Goal: Information Seeking & Learning: Learn about a topic

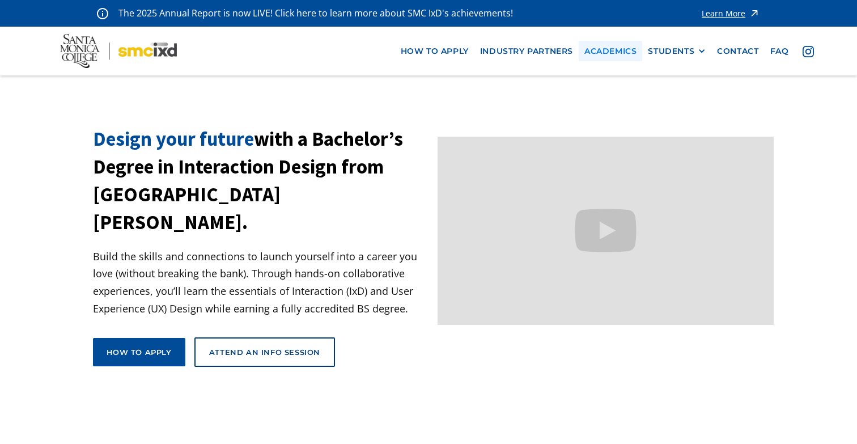
click at [614, 50] on link "Academics" at bounding box center [611, 51] width 64 height 21
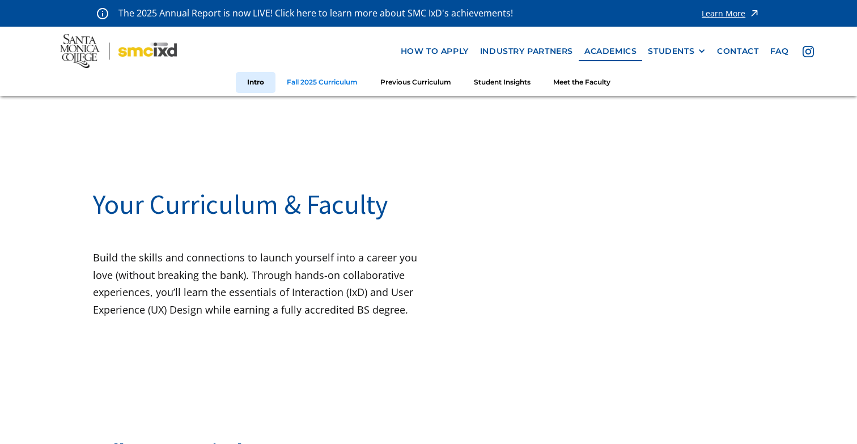
click at [333, 86] on link "Fall 2025 Curriculum" at bounding box center [323, 82] width 94 height 21
click at [410, 75] on link "Previous Curriculum" at bounding box center [416, 82] width 94 height 21
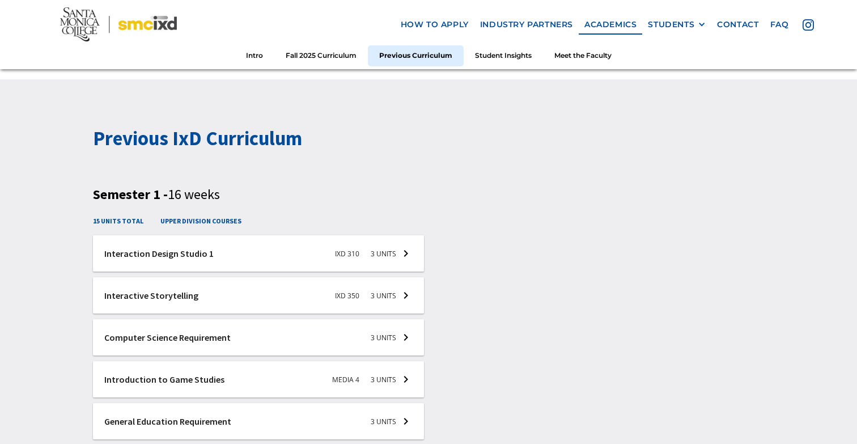
scroll to position [1573, 0]
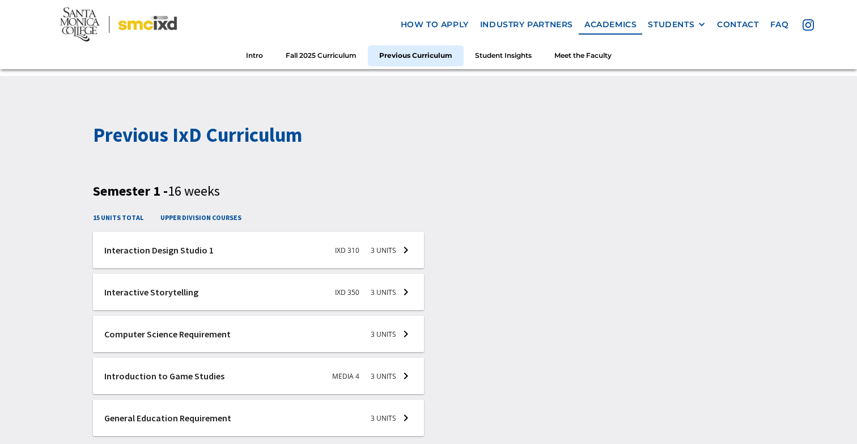
click at [407, 252] on div at bounding box center [259, 250] width 332 height 36
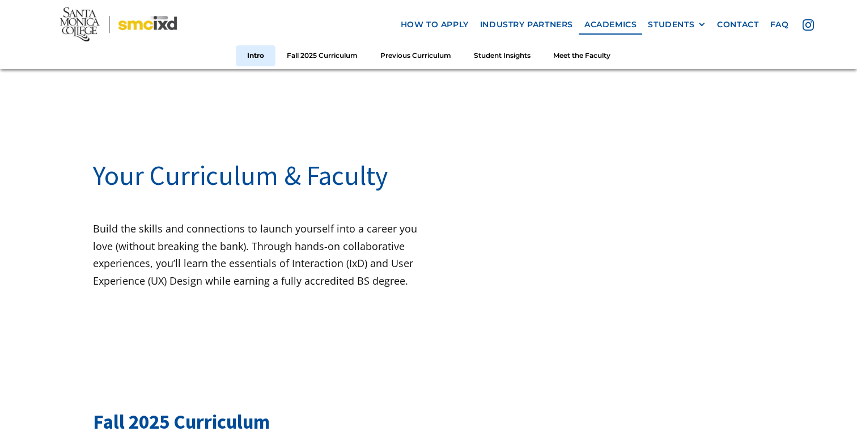
scroll to position [0, 0]
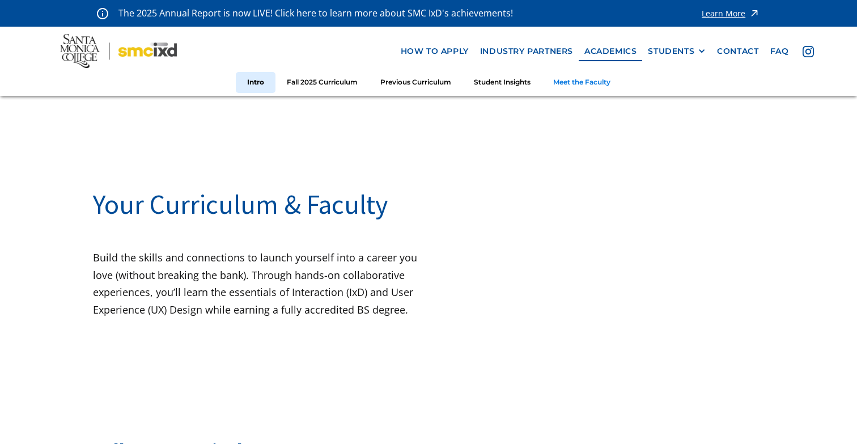
click at [571, 86] on link "Meet the Faculty" at bounding box center [582, 82] width 80 height 21
click at [501, 81] on link "Student Insights" at bounding box center [502, 82] width 79 height 21
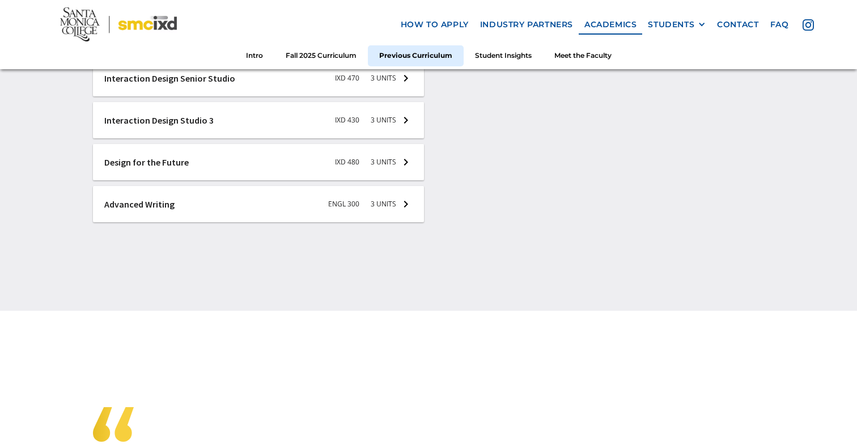
scroll to position [2593, 0]
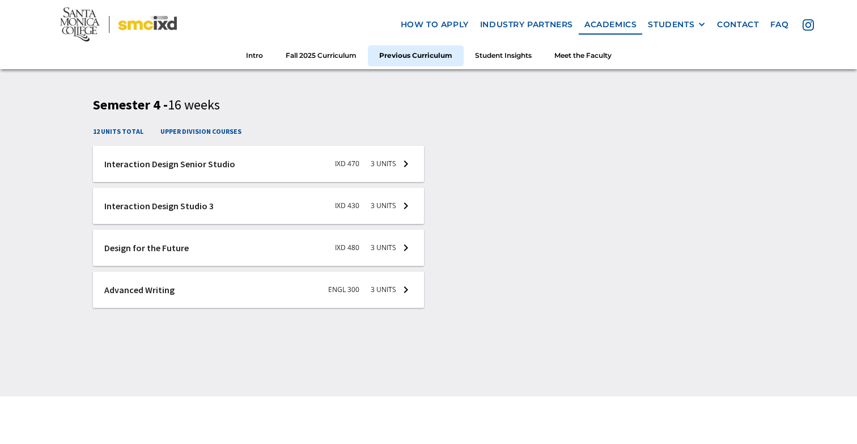
click at [404, 249] on div at bounding box center [259, 248] width 332 height 36
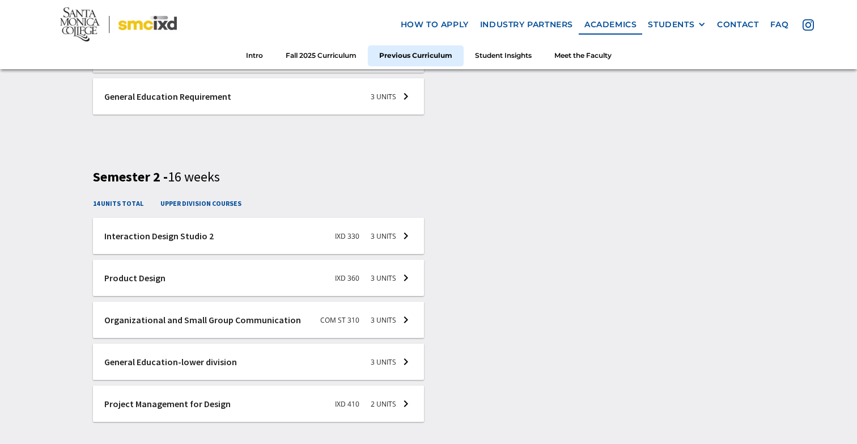
scroll to position [1908, 0]
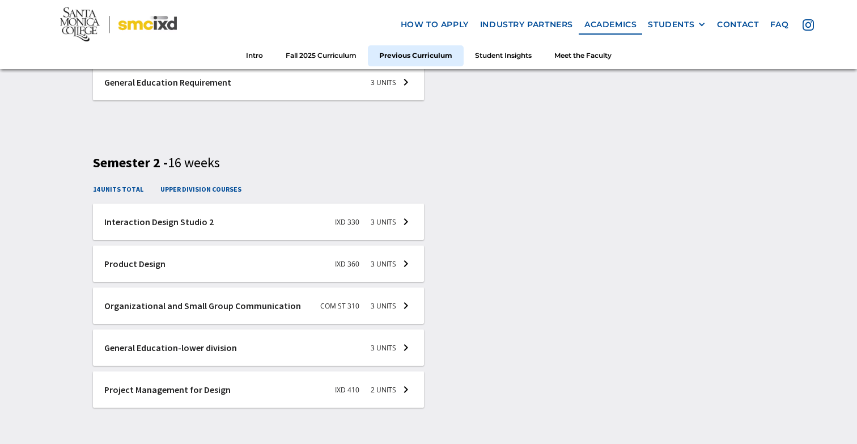
click at [394, 344] on div at bounding box center [259, 348] width 332 height 36
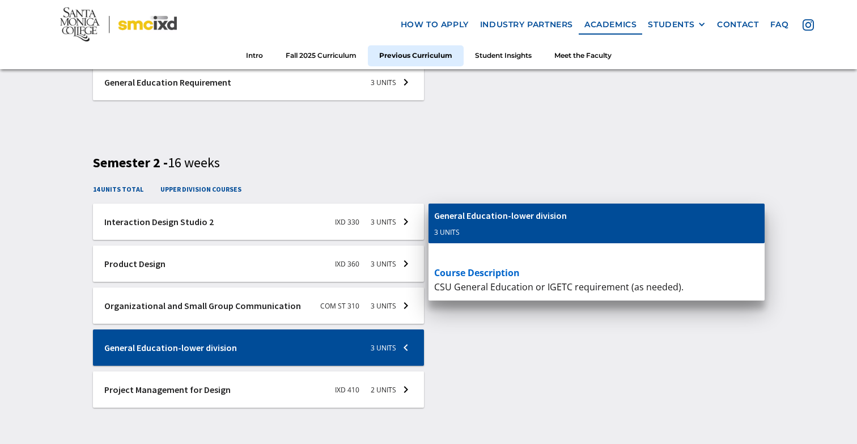
click at [390, 226] on div at bounding box center [259, 222] width 332 height 36
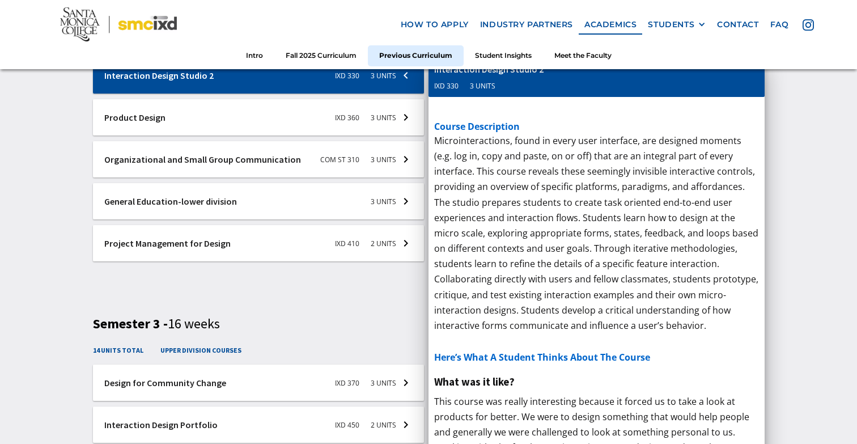
scroll to position [2038, 0]
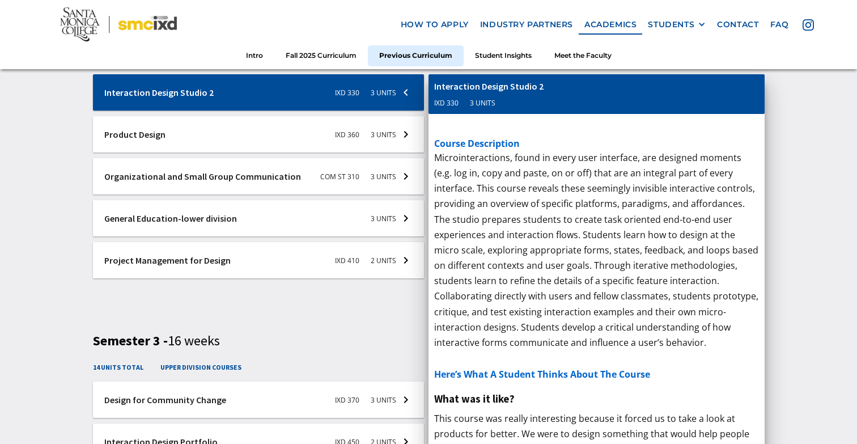
click at [347, 135] on div at bounding box center [259, 134] width 332 height 36
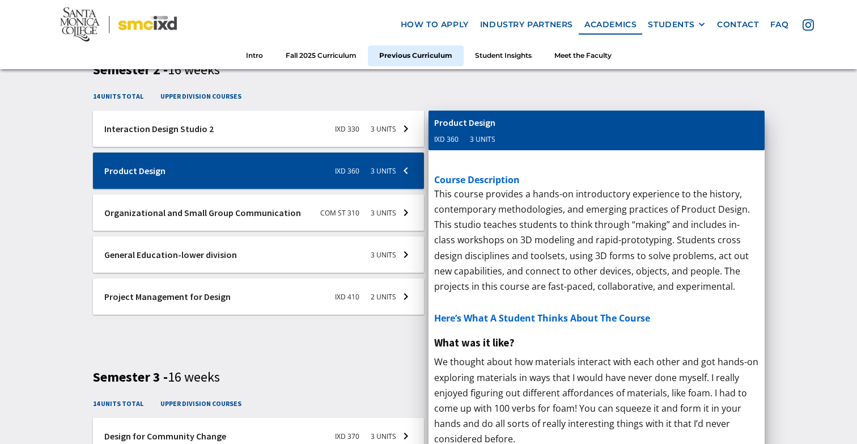
scroll to position [1971, 0]
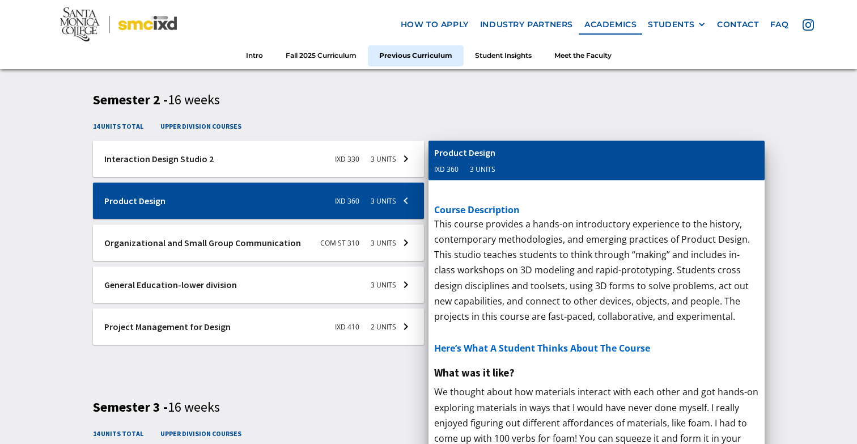
click at [371, 247] on div at bounding box center [259, 243] width 332 height 36
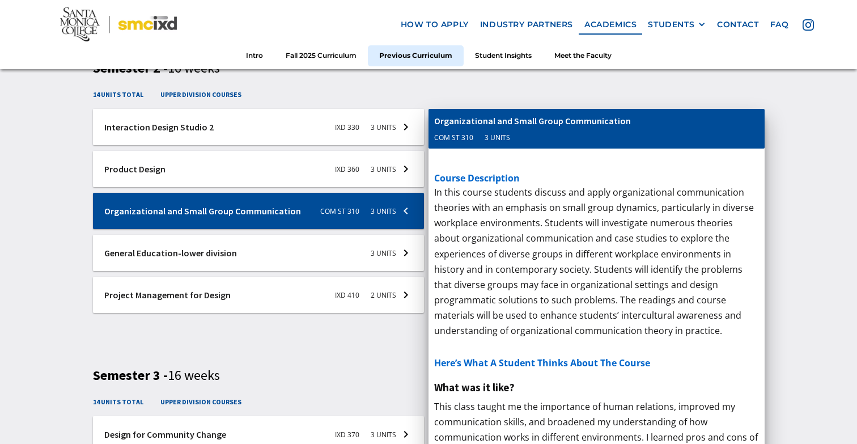
scroll to position [1987, 0]
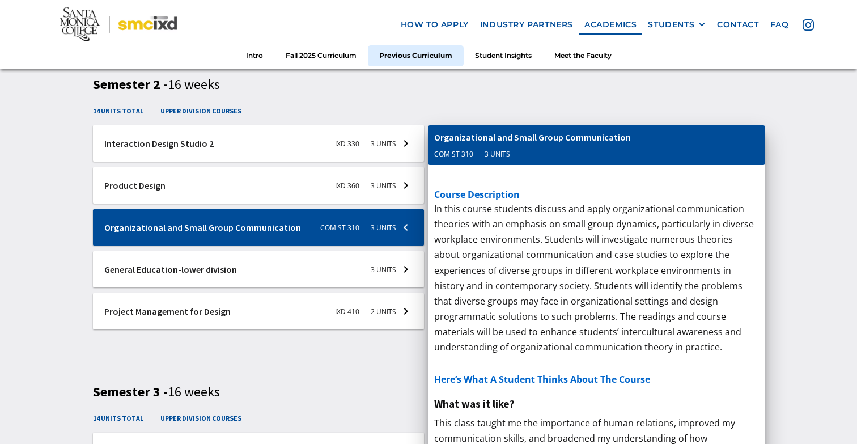
click at [377, 269] on div at bounding box center [259, 269] width 332 height 36
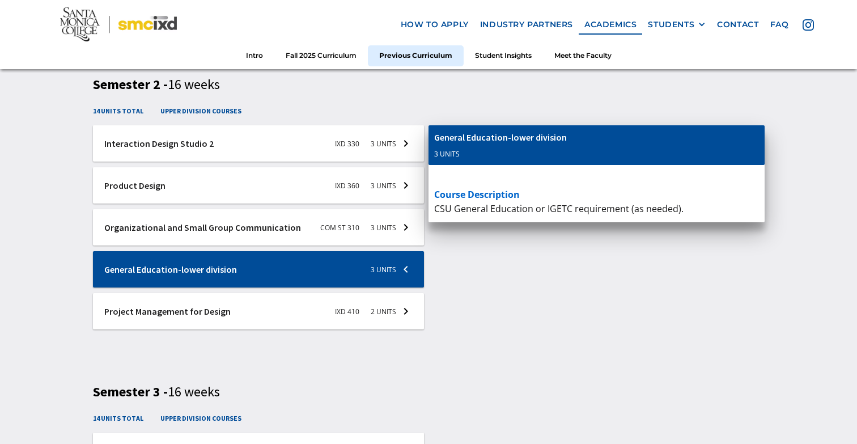
click at [379, 318] on div at bounding box center [259, 311] width 332 height 36
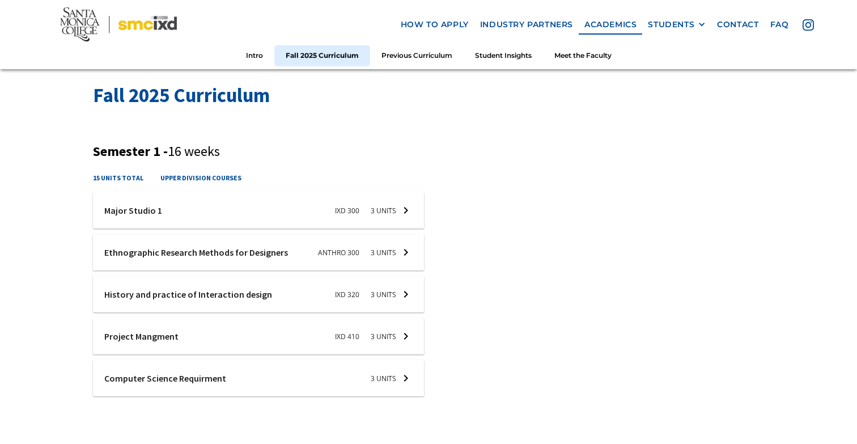
scroll to position [344, 0]
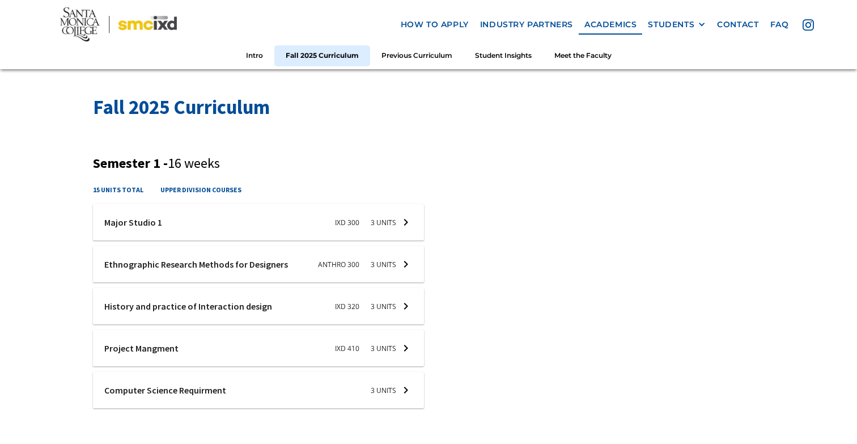
click at [362, 268] on div at bounding box center [259, 264] width 332 height 36
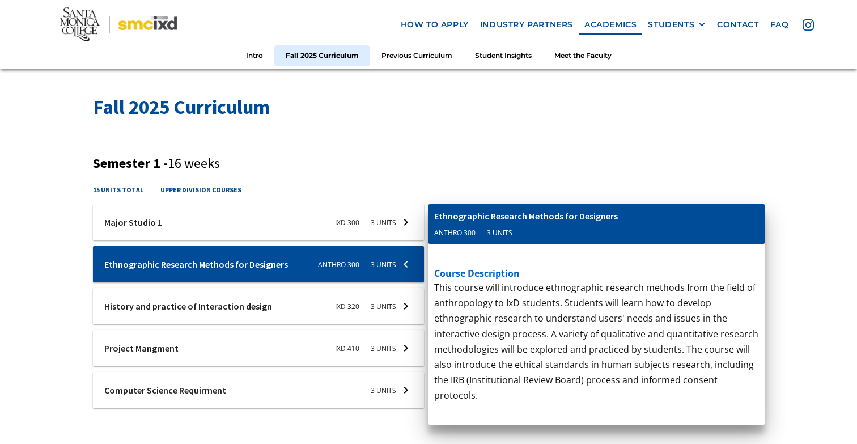
click at [365, 310] on div at bounding box center [259, 306] width 332 height 36
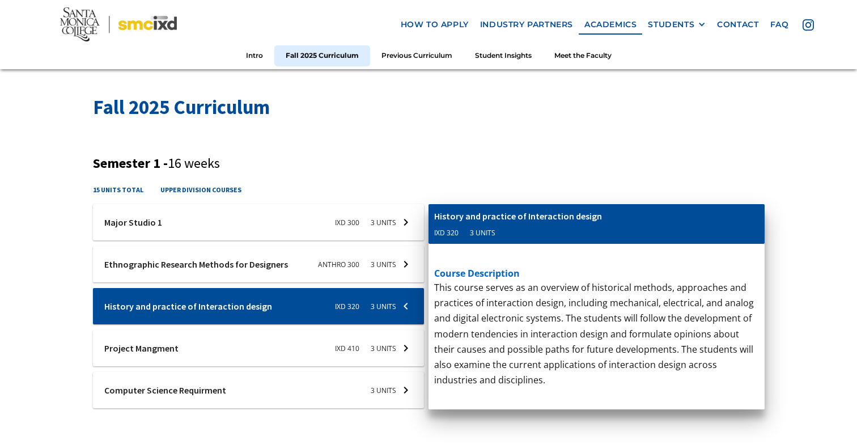
click at [366, 352] on div at bounding box center [259, 348] width 332 height 36
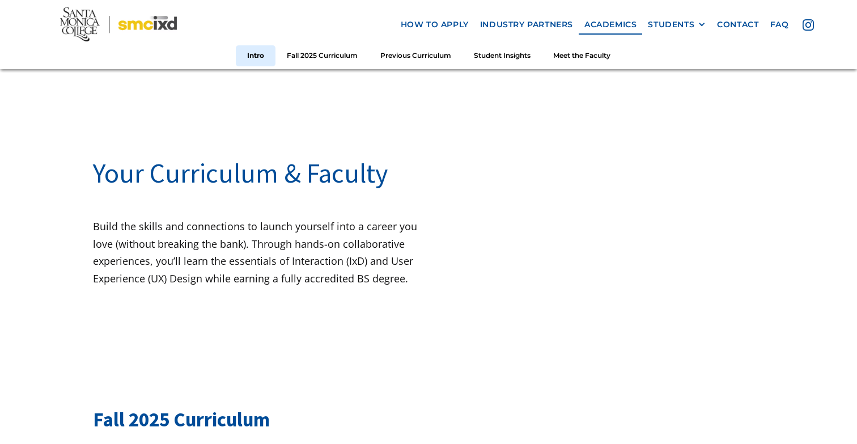
scroll to position [0, 0]
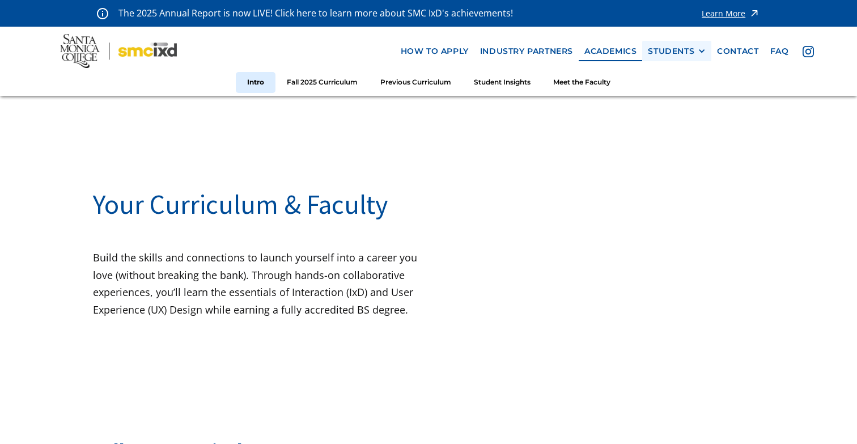
click at [667, 51] on div "STUDENTS" at bounding box center [671, 52] width 47 height 10
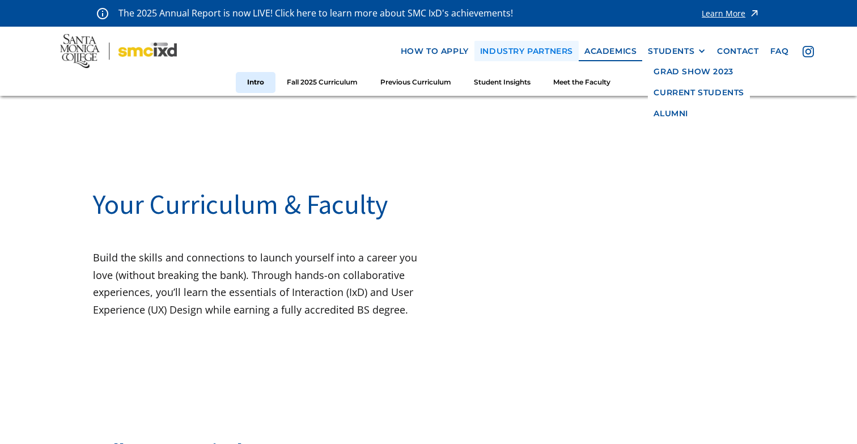
click at [552, 53] on link "industry partners" at bounding box center [527, 51] width 104 height 21
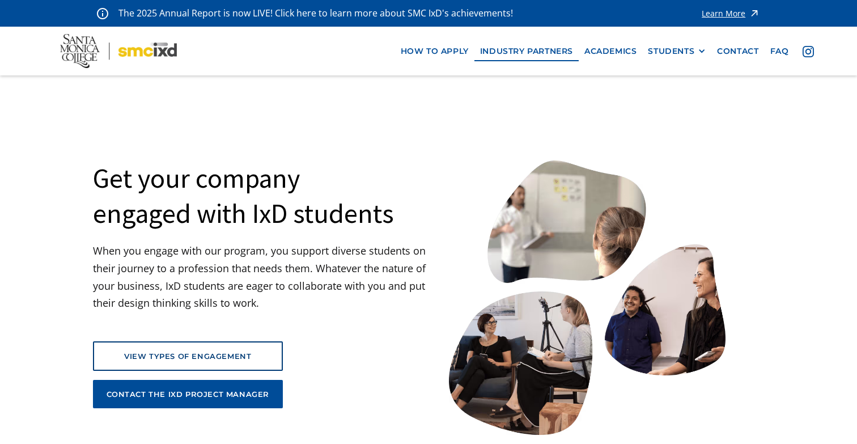
click at [156, 50] on img at bounding box center [118, 51] width 117 height 34
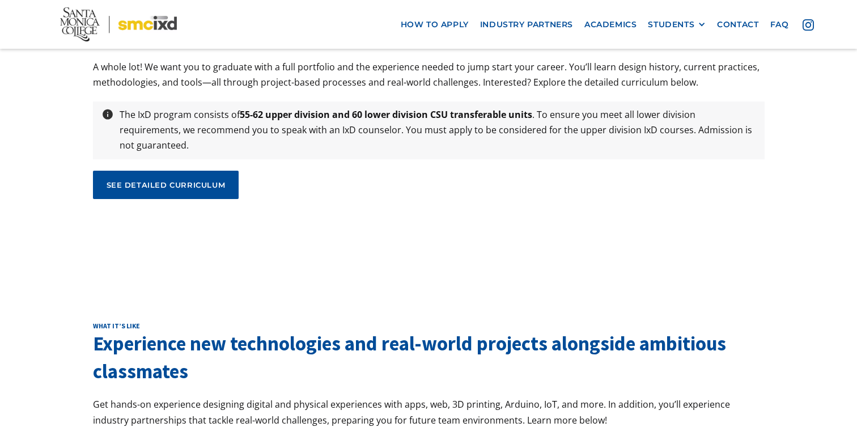
scroll to position [3795, 0]
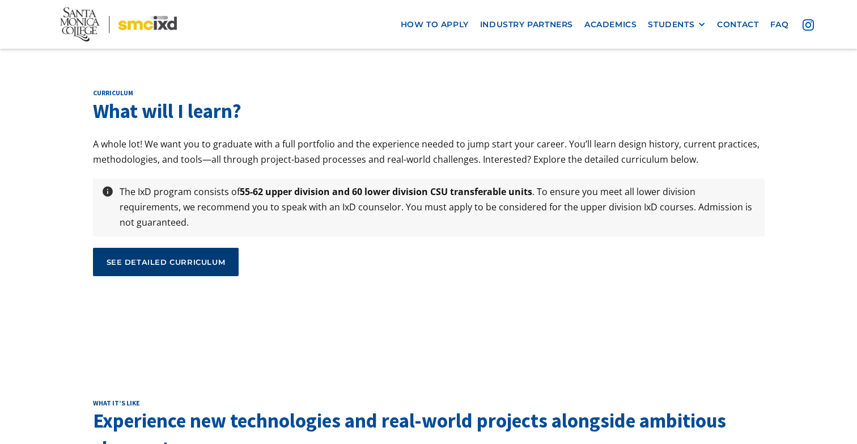
click at [206, 257] on div "see detailed curriculum" at bounding box center [166, 262] width 119 height 10
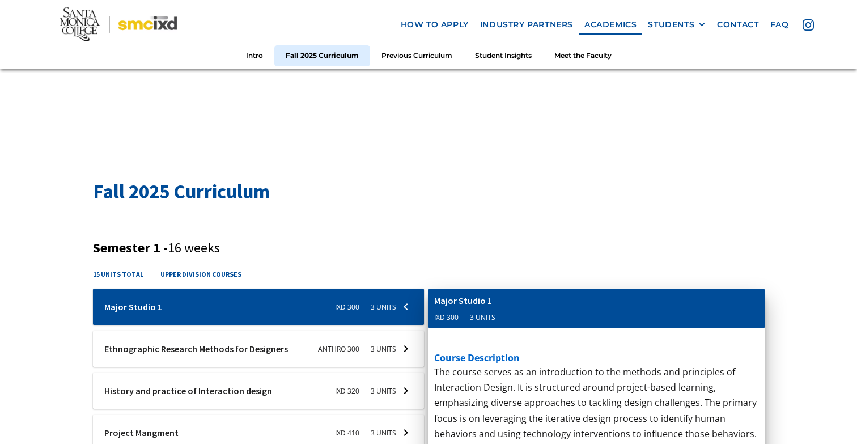
scroll to position [354, 0]
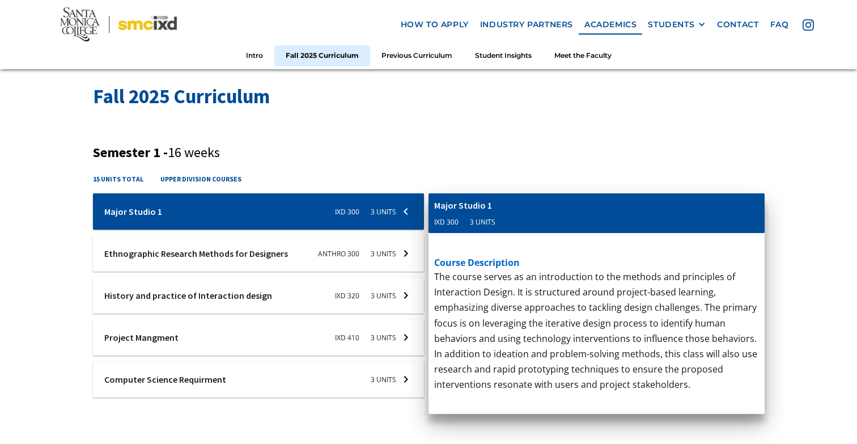
click at [246, 209] on div at bounding box center [259, 211] width 332 height 36
click at [269, 255] on div at bounding box center [259, 253] width 332 height 36
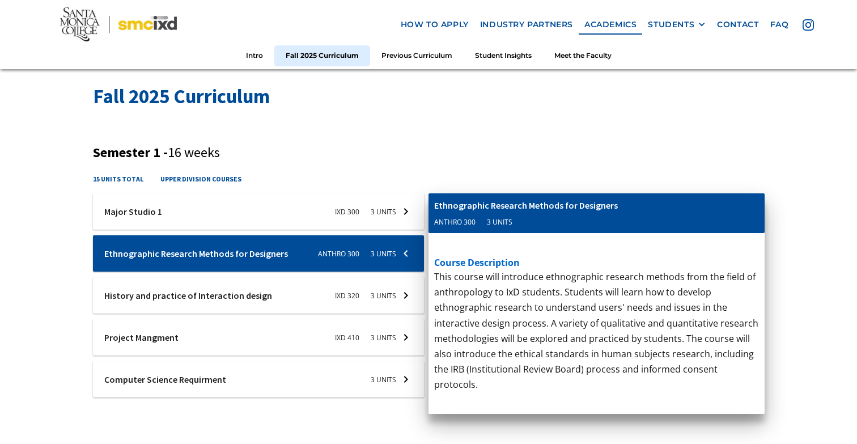
click at [314, 357] on div "Ixd-310-studio-1 Major Studio 1 IXD 300 3 units course description The course s…" at bounding box center [259, 295] width 332 height 204
click at [311, 333] on div at bounding box center [259, 337] width 332 height 36
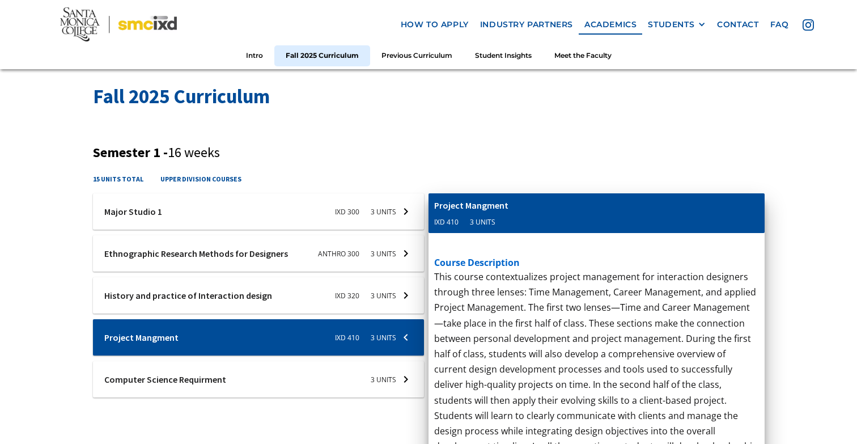
scroll to position [369, 0]
